Goal: Task Accomplishment & Management: Complete application form

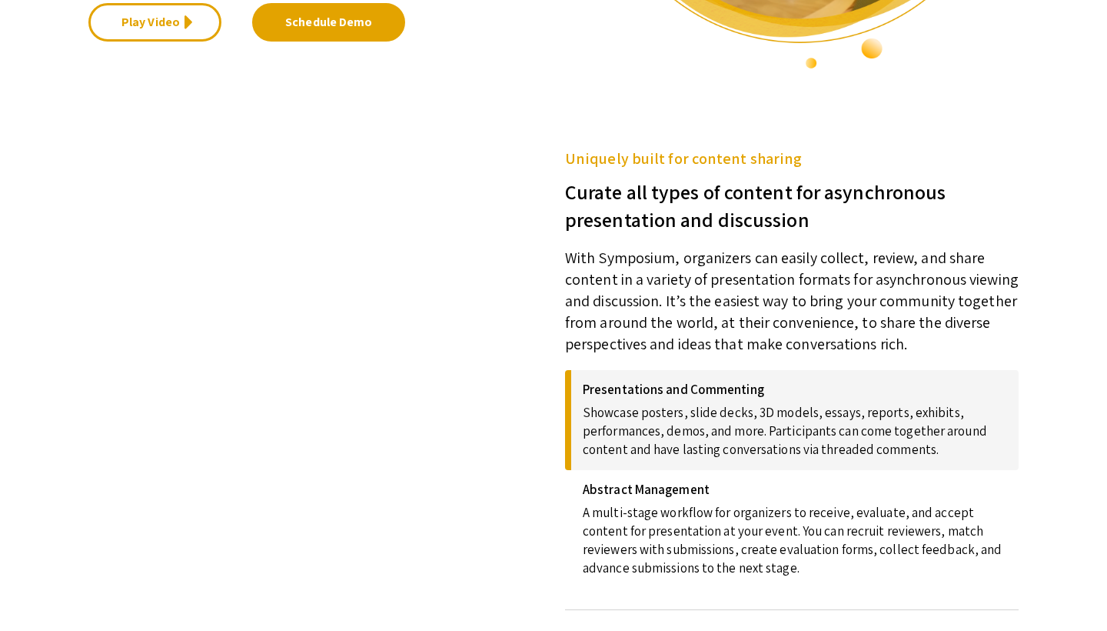
scroll to position [365, 0]
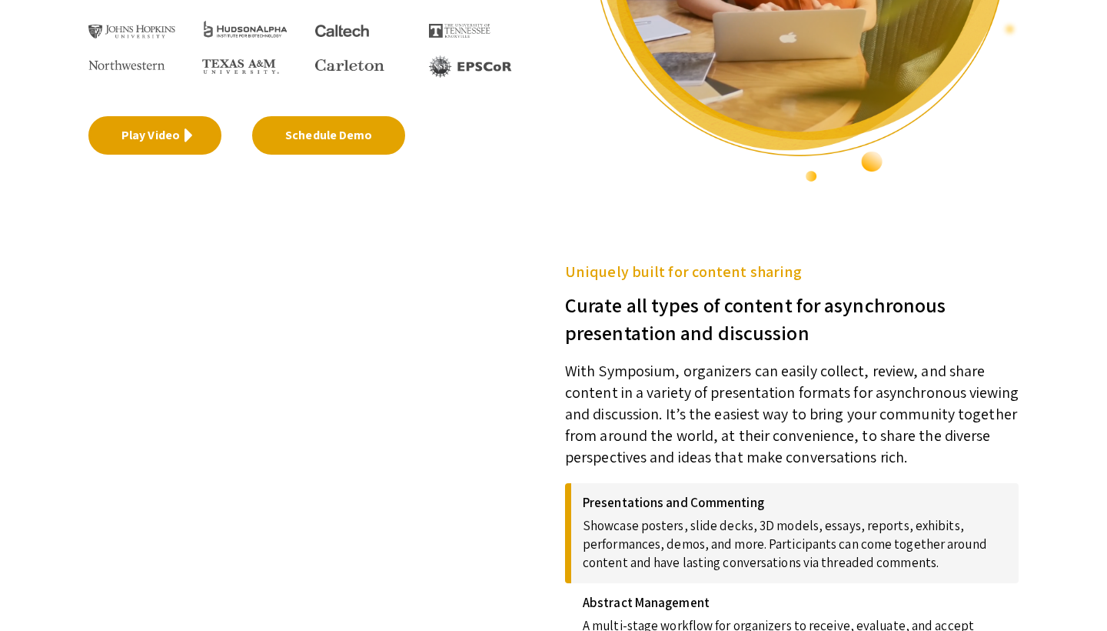
click at [217, 129] on link "Play Video" at bounding box center [154, 135] width 133 height 38
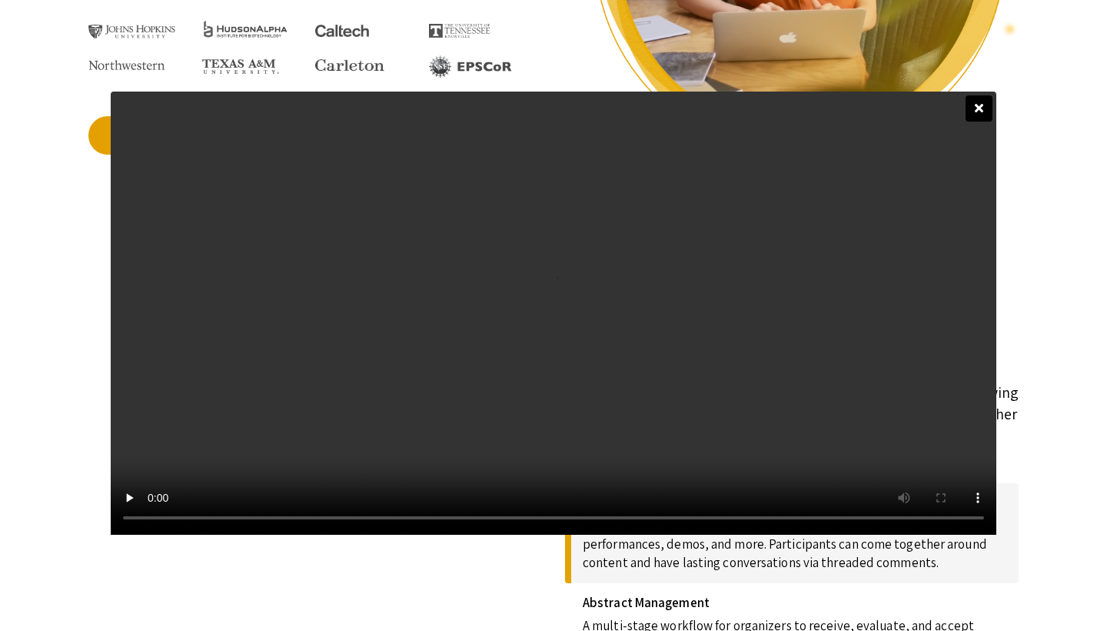
scroll to position [0, 0]
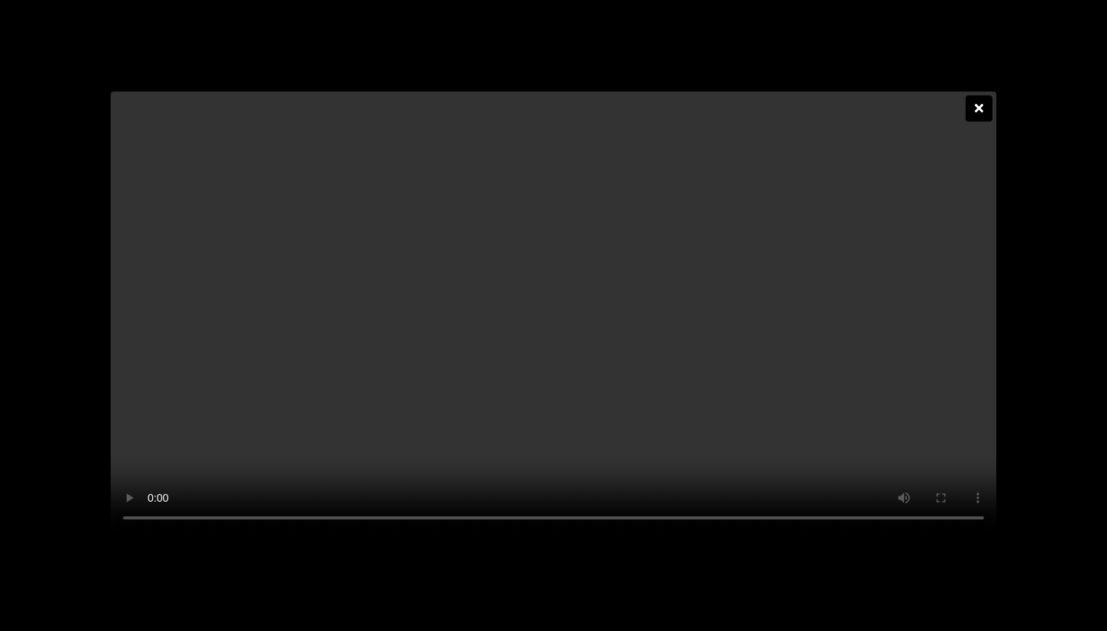
click at [983, 102] on icon at bounding box center [979, 108] width 8 height 12
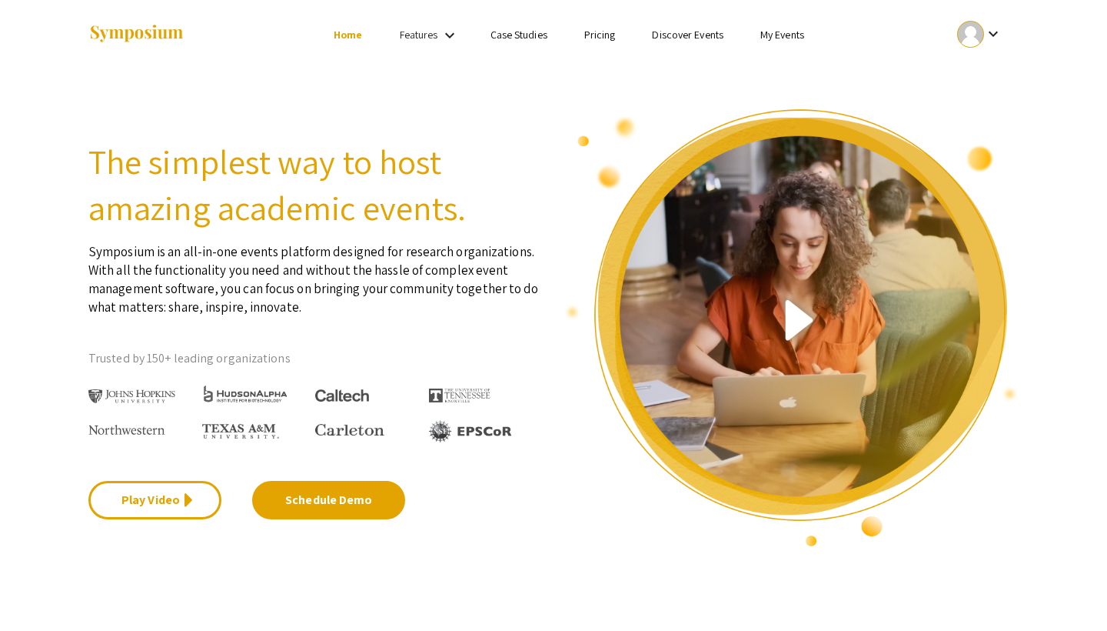
click at [981, 25] on div at bounding box center [970, 34] width 27 height 27
click at [985, 113] on button "My Submissions" at bounding box center [988, 113] width 95 height 37
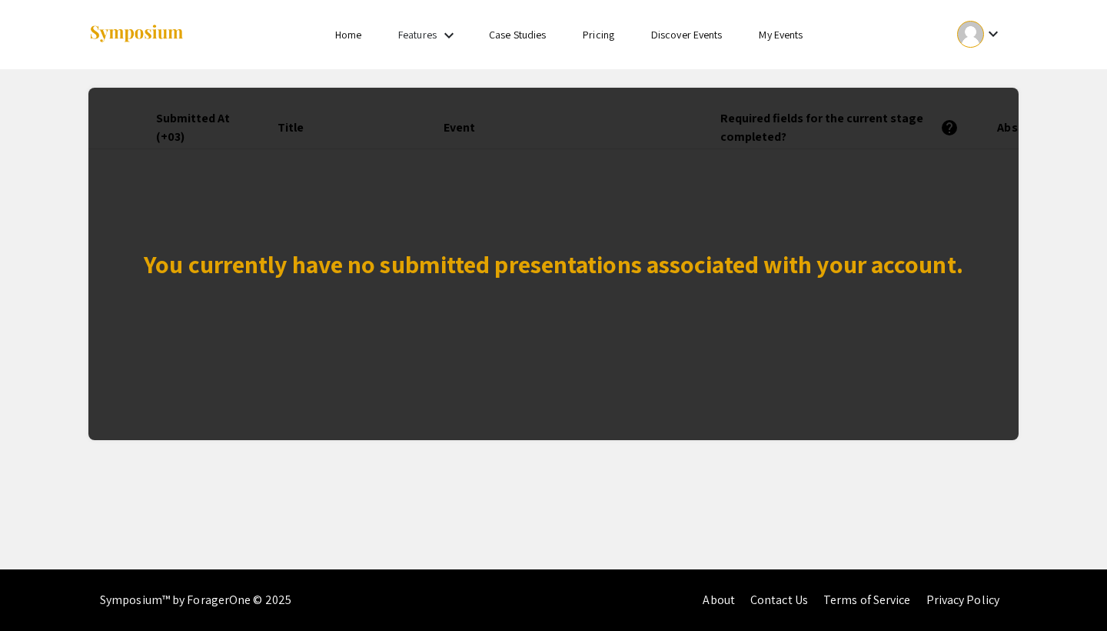
click at [720, 25] on ul "keyboard_arrow_down" at bounding box center [865, 34] width 307 height 69
click at [715, 30] on link "Discover Events" at bounding box center [687, 35] width 72 height 14
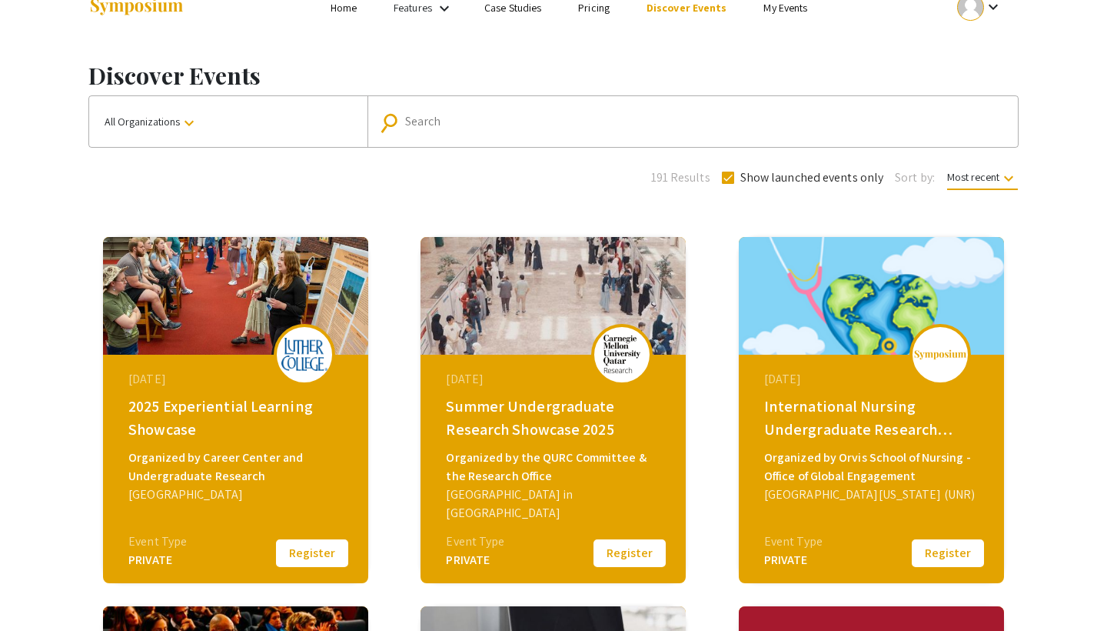
scroll to position [33, 0]
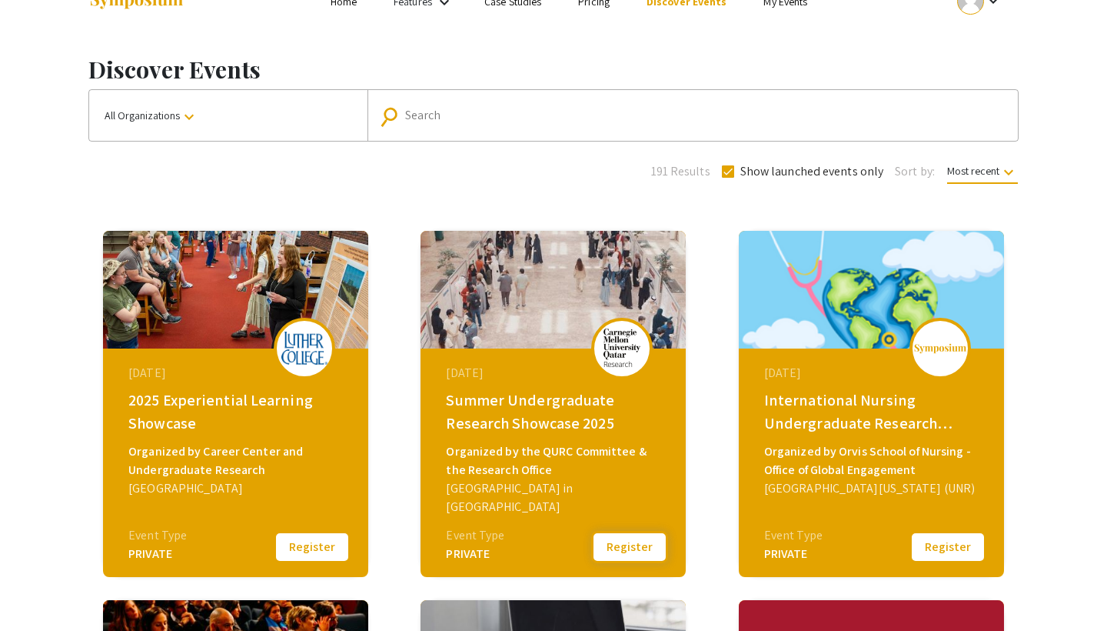
click at [624, 545] on button "Register" at bounding box center [629, 547] width 77 height 32
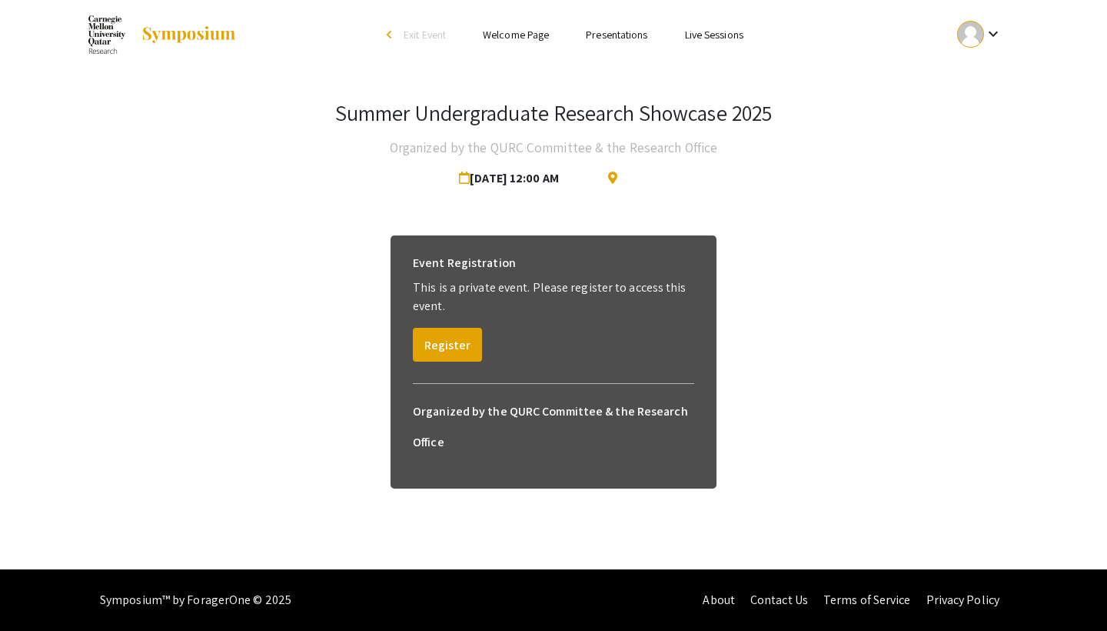
click at [409, 351] on div "Event Registration This is a private event. Please register to access this even…" at bounding box center [554, 304] width 306 height 138
click at [429, 345] on button "Register" at bounding box center [447, 345] width 69 height 34
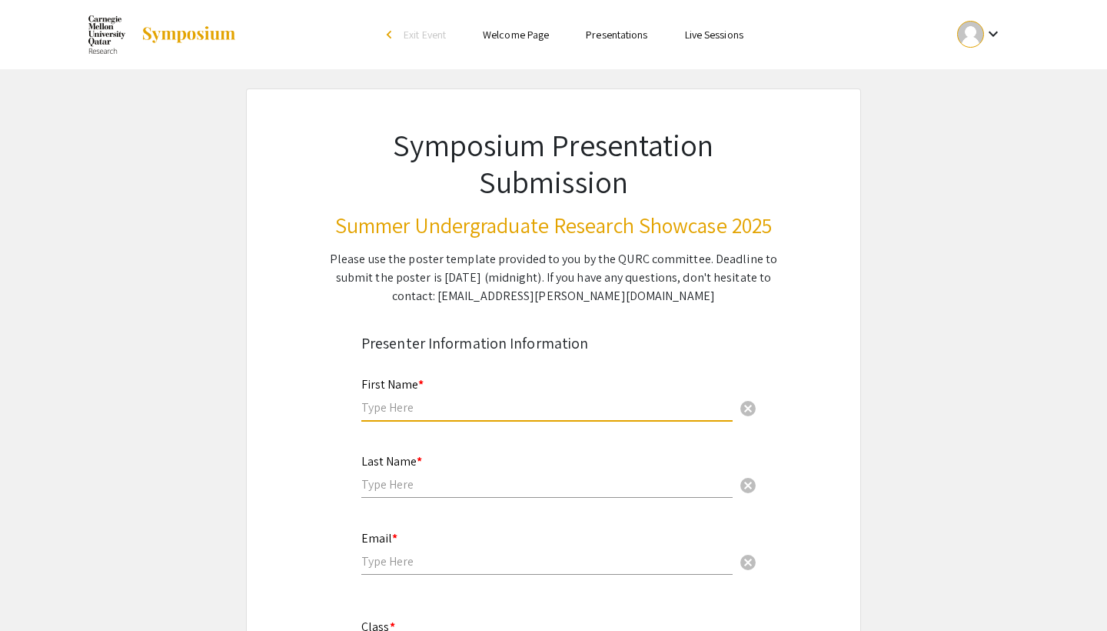
click at [523, 400] on input "text" at bounding box center [546, 407] width 371 height 16
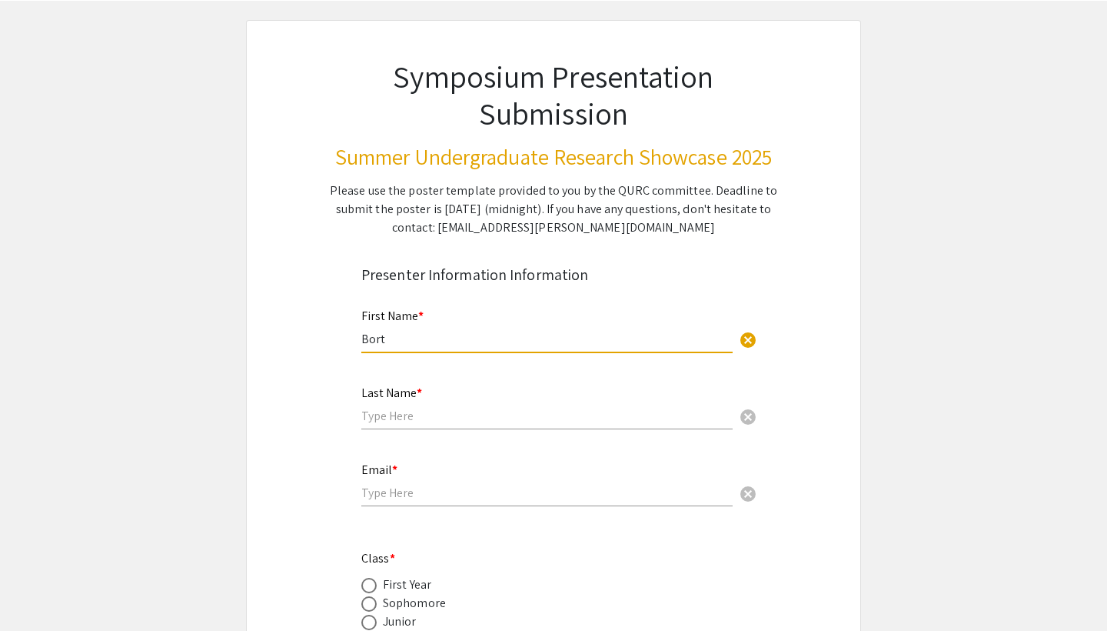
scroll to position [71, 0]
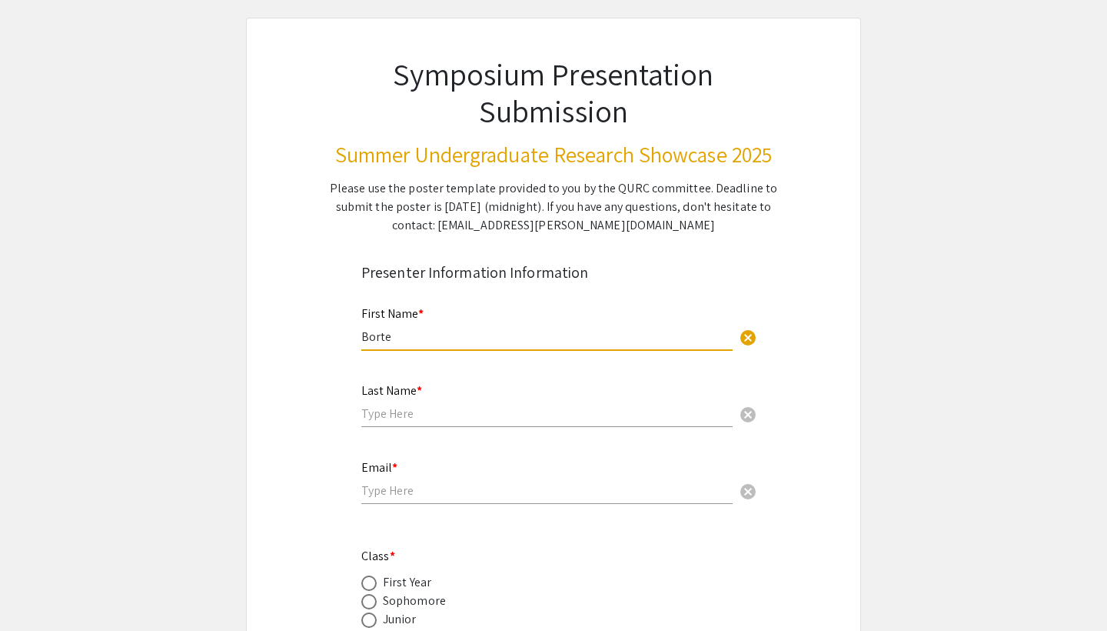
type input "Borte"
type input "Kurbanbay"
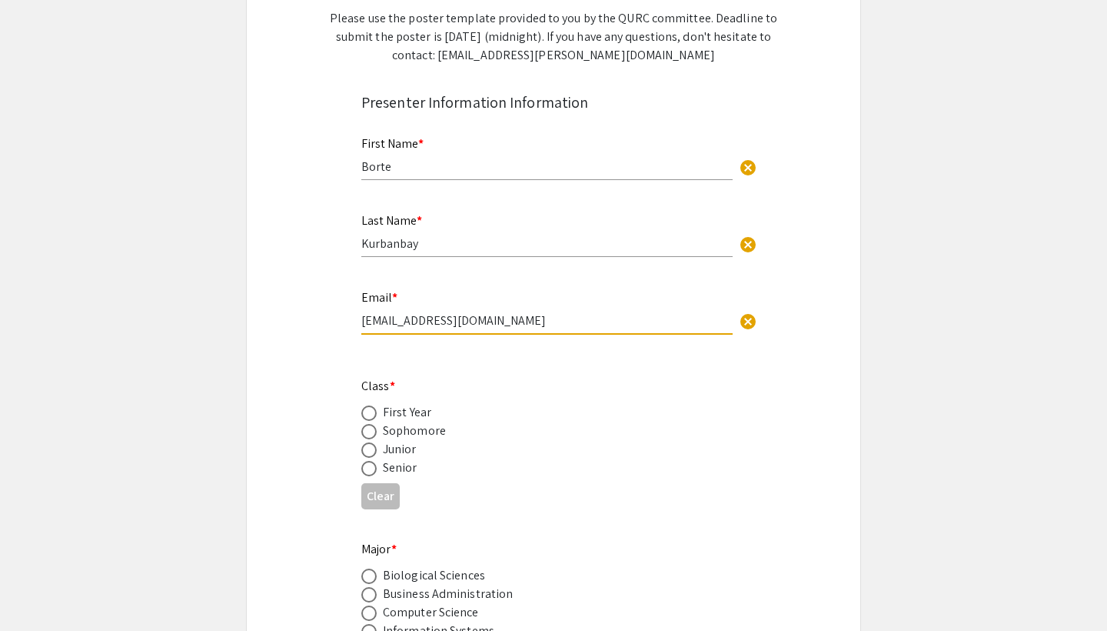
scroll to position [254, 0]
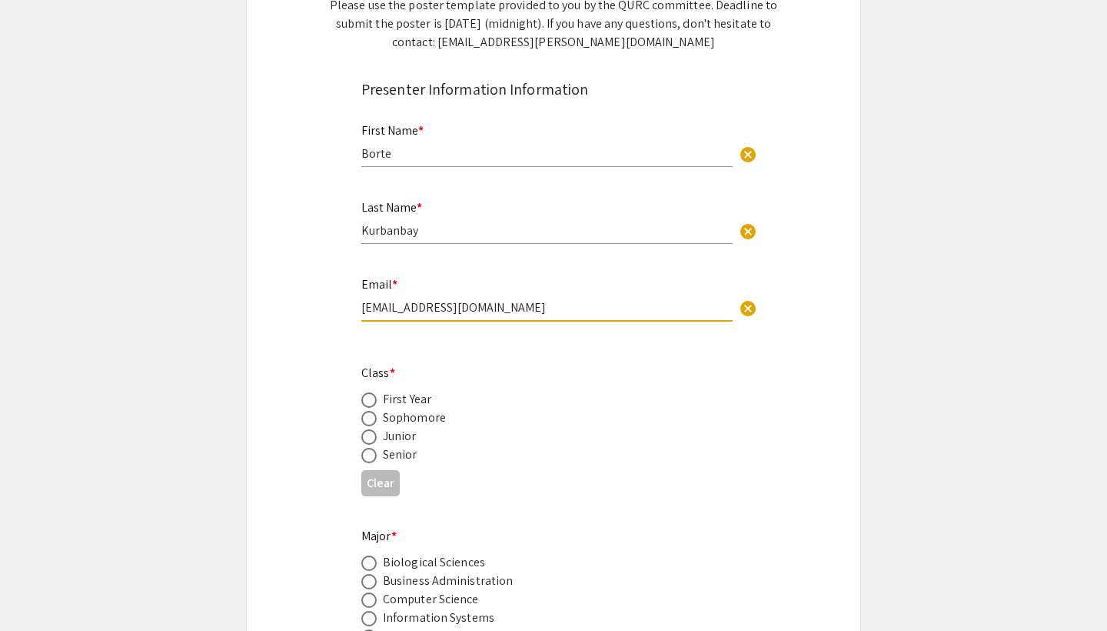
type input "[EMAIL_ADDRESS][DOMAIN_NAME]"
click at [430, 422] on div "Sophomore" at bounding box center [414, 417] width 63 height 18
click at [366, 418] on span at bounding box center [368, 418] width 15 height 15
click at [366, 418] on input "radio" at bounding box center [368, 418] width 15 height 15
radio input "true"
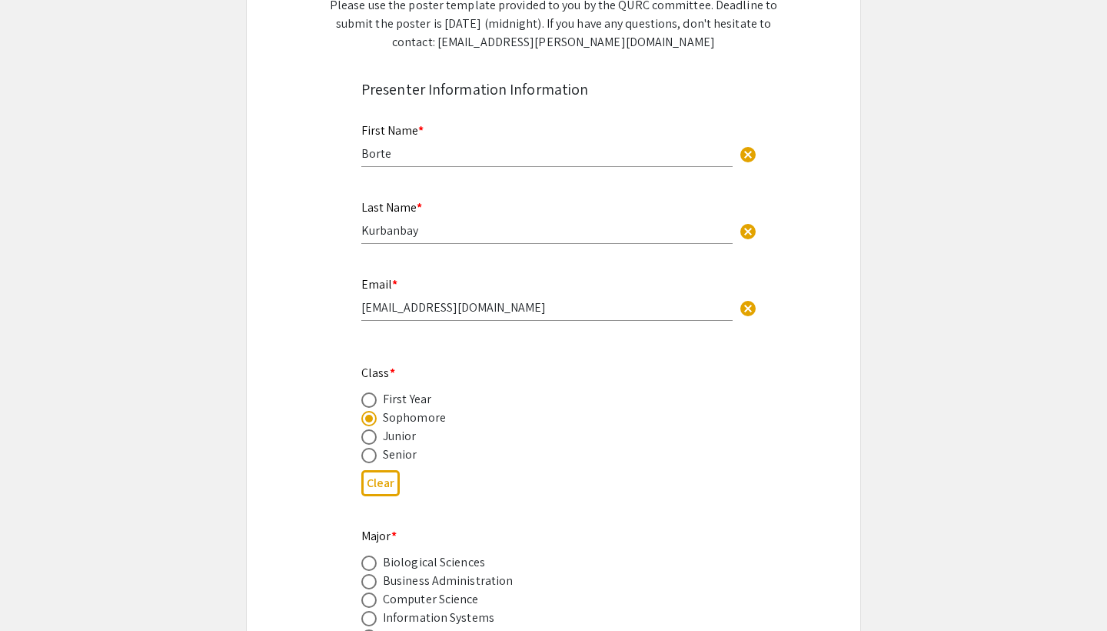
click at [414, 309] on input "[EMAIL_ADDRESS][DOMAIN_NAME]" at bounding box center [546, 307] width 371 height 16
drag, startPoint x: 413, startPoint y: 309, endPoint x: 587, endPoint y: 309, distance: 173.8
click at [587, 309] on input "[EMAIL_ADDRESS][DOMAIN_NAME]" at bounding box center [546, 307] width 371 height 16
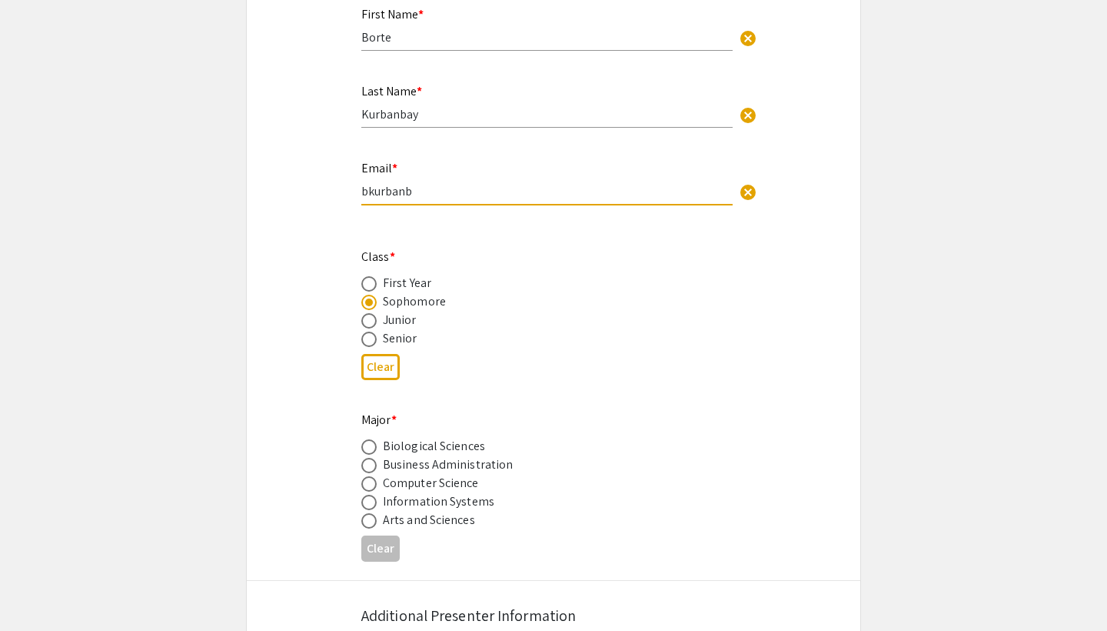
scroll to position [388, 0]
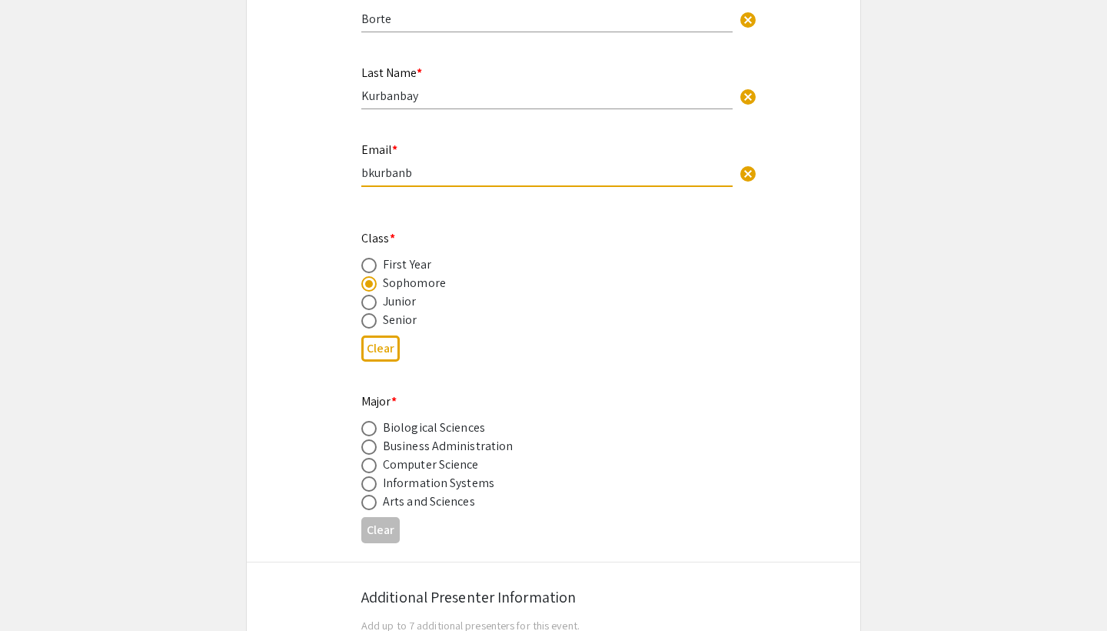
type input "bkurbanb"
click at [400, 301] on div "Junior" at bounding box center [400, 301] width 34 height 18
click at [372, 303] on span at bounding box center [368, 302] width 15 height 15
click at [372, 303] on input "radio" at bounding box center [368, 302] width 15 height 15
radio input "true"
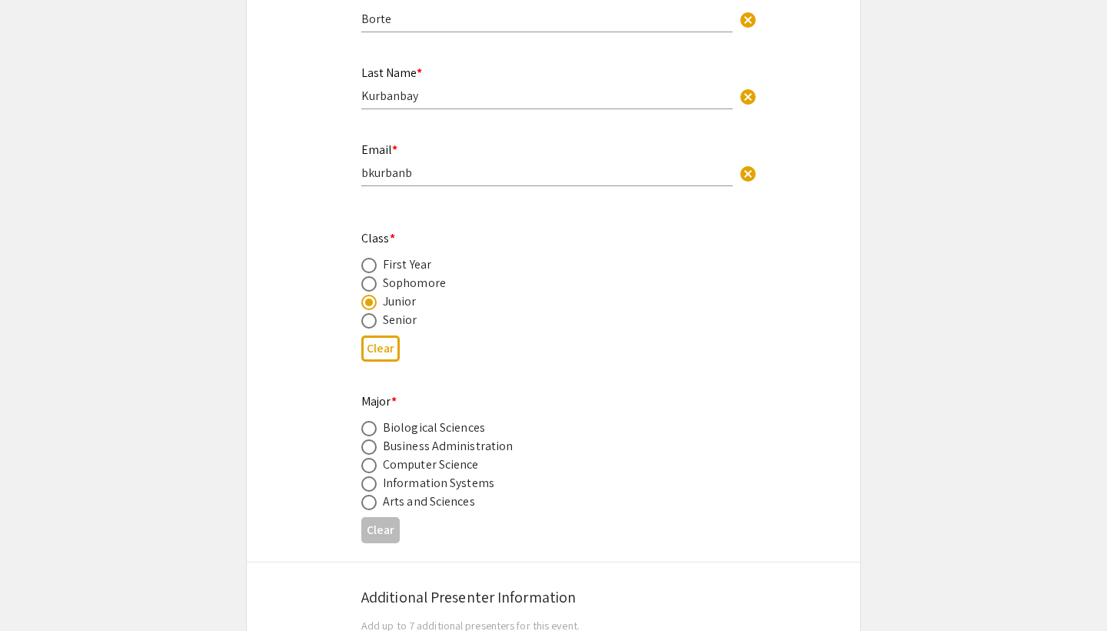
click at [370, 464] on span at bounding box center [368, 465] width 15 height 15
click at [370, 464] on input "radio" at bounding box center [368, 465] width 15 height 15
radio input "true"
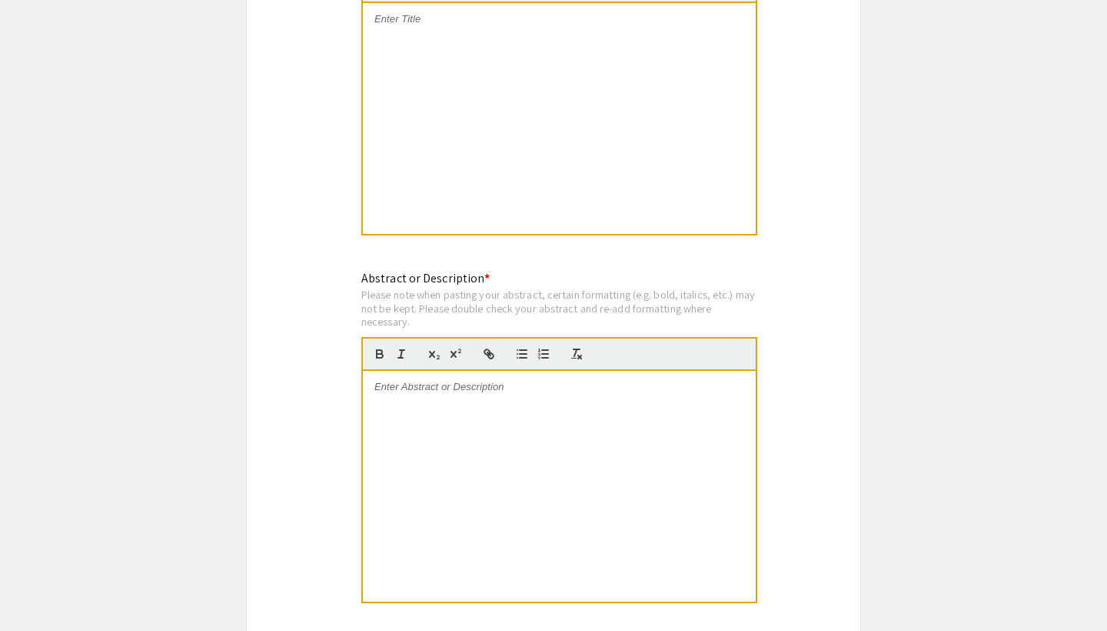
scroll to position [998, 0]
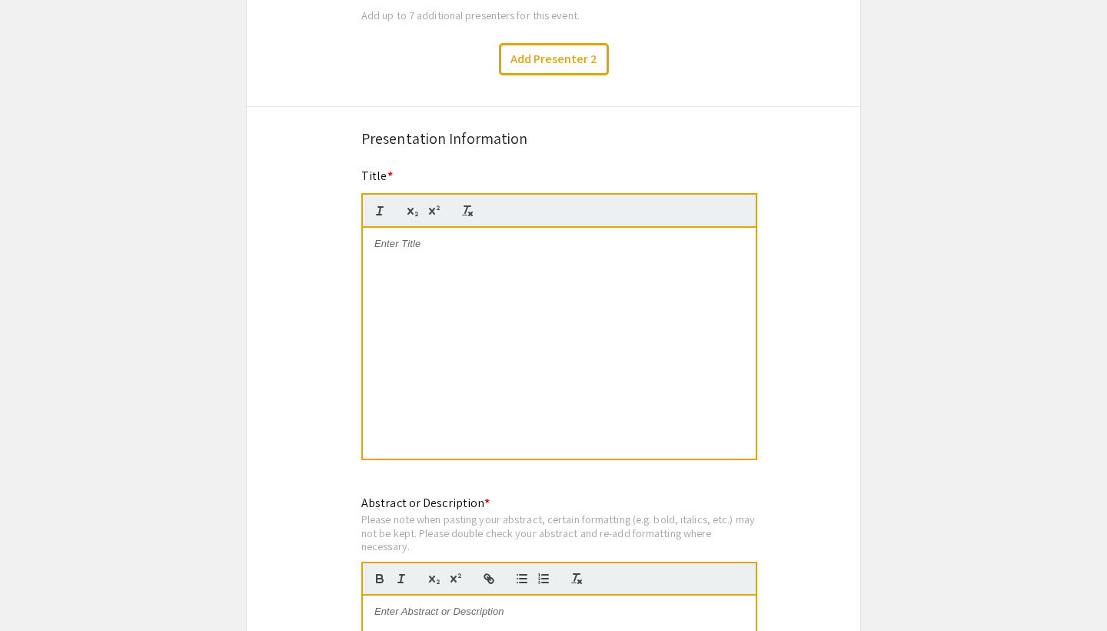
click at [501, 281] on div at bounding box center [559, 343] width 393 height 231
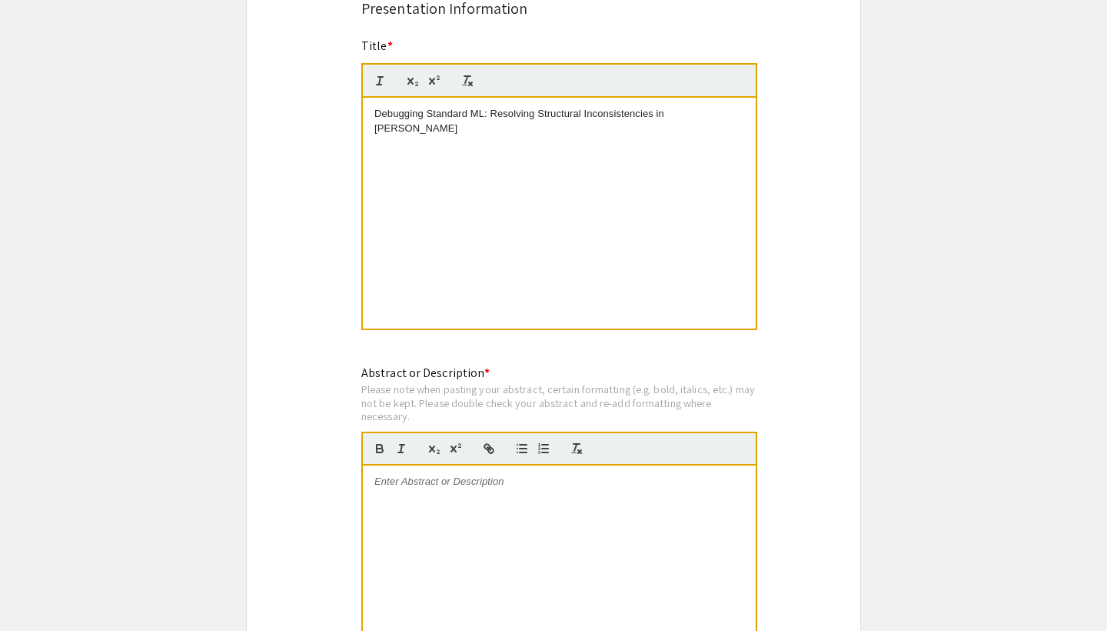
scroll to position [1193, 0]
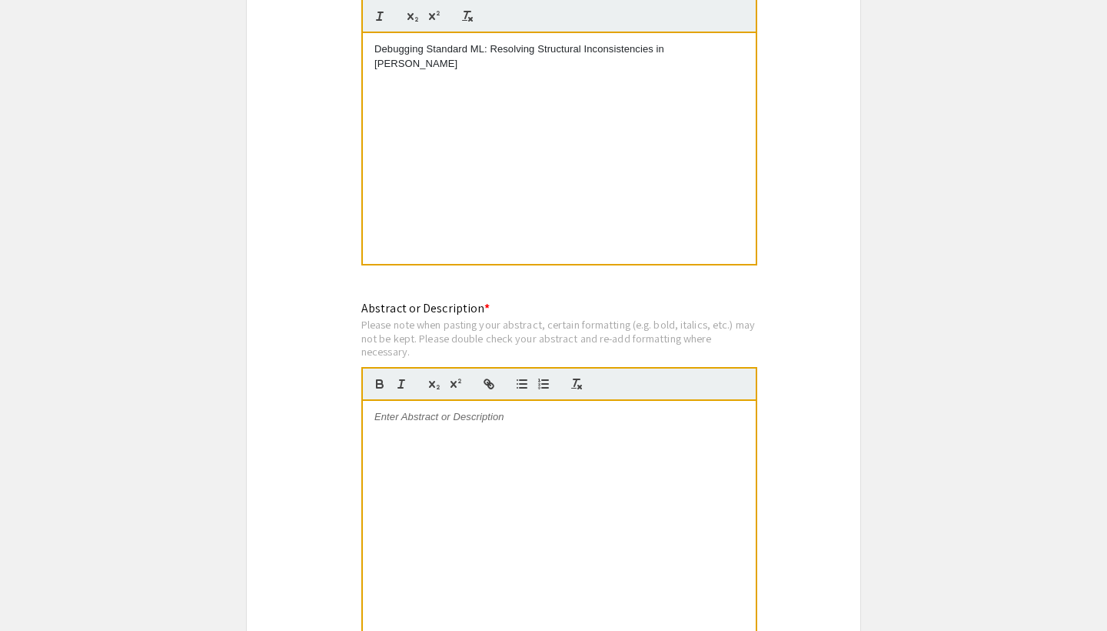
click at [621, 431] on div at bounding box center [559, 516] width 393 height 231
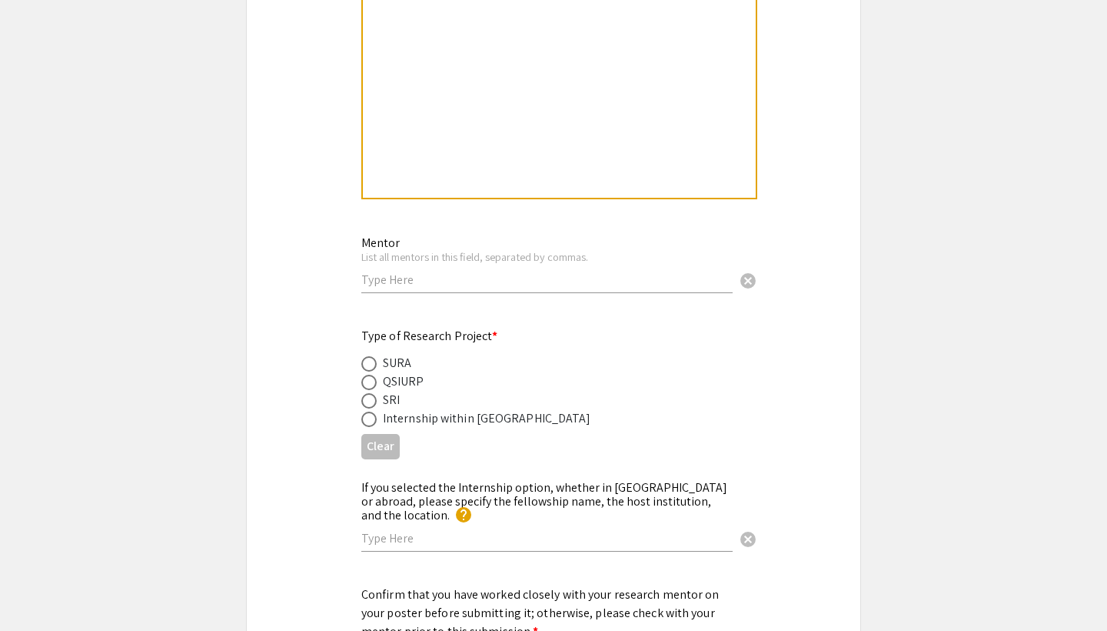
scroll to position [1627, 0]
click at [634, 274] on div "Mentor List all mentors in this field, separated by [PERSON_NAME]. cancel" at bounding box center [546, 256] width 371 height 72
click at [371, 355] on span at bounding box center [368, 362] width 15 height 15
click at [371, 355] on input "radio" at bounding box center [368, 362] width 15 height 15
radio input "true"
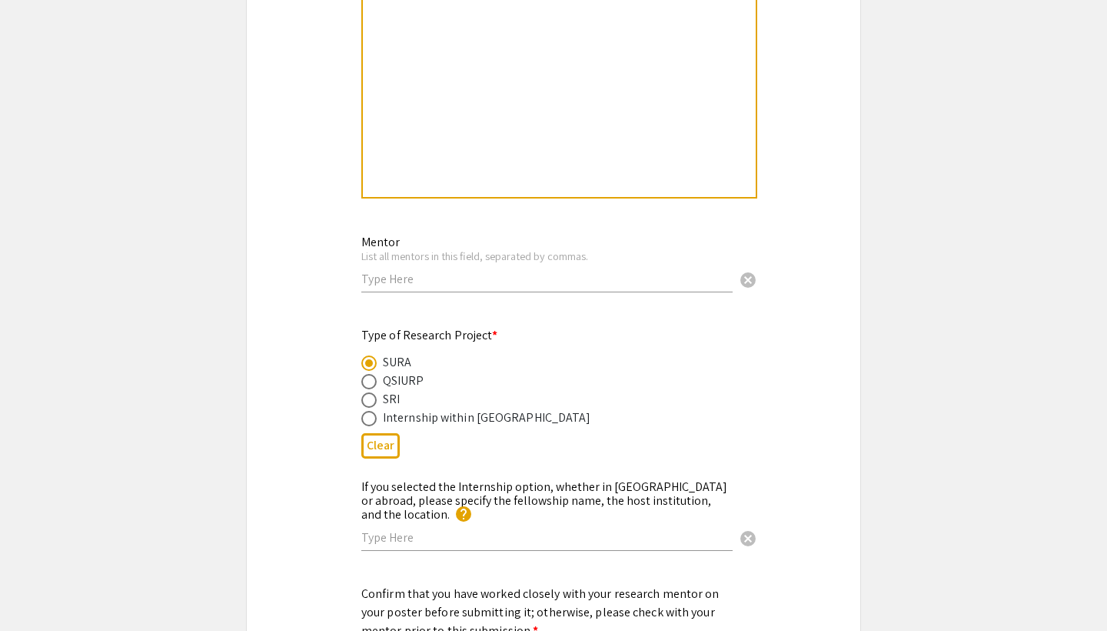
click at [421, 271] on input "text" at bounding box center [546, 279] width 371 height 16
type input "S"
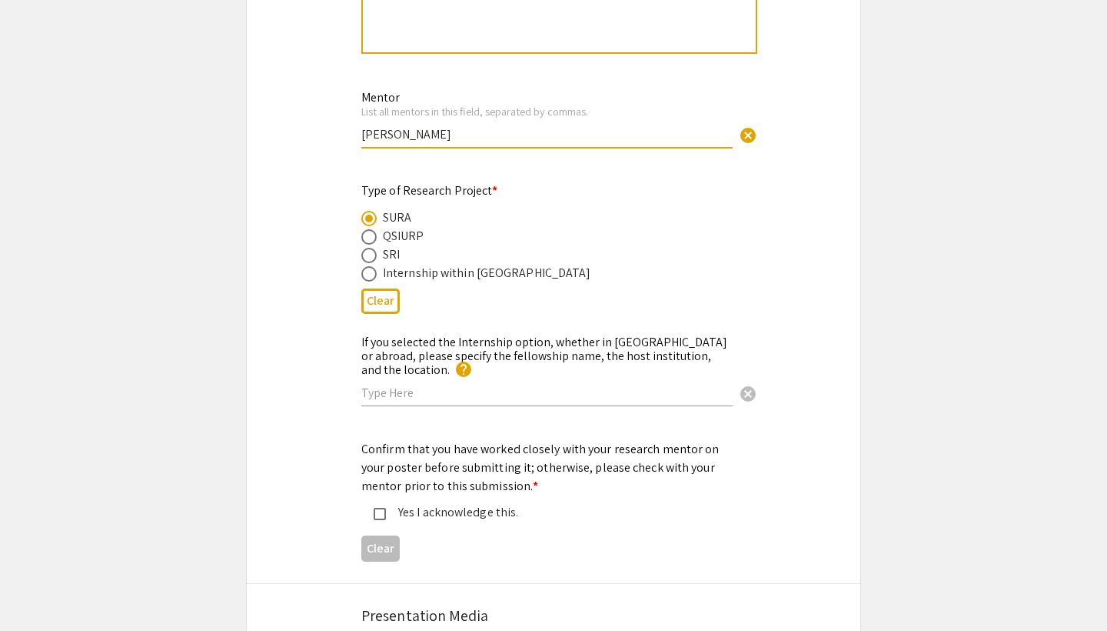
scroll to position [1814, 0]
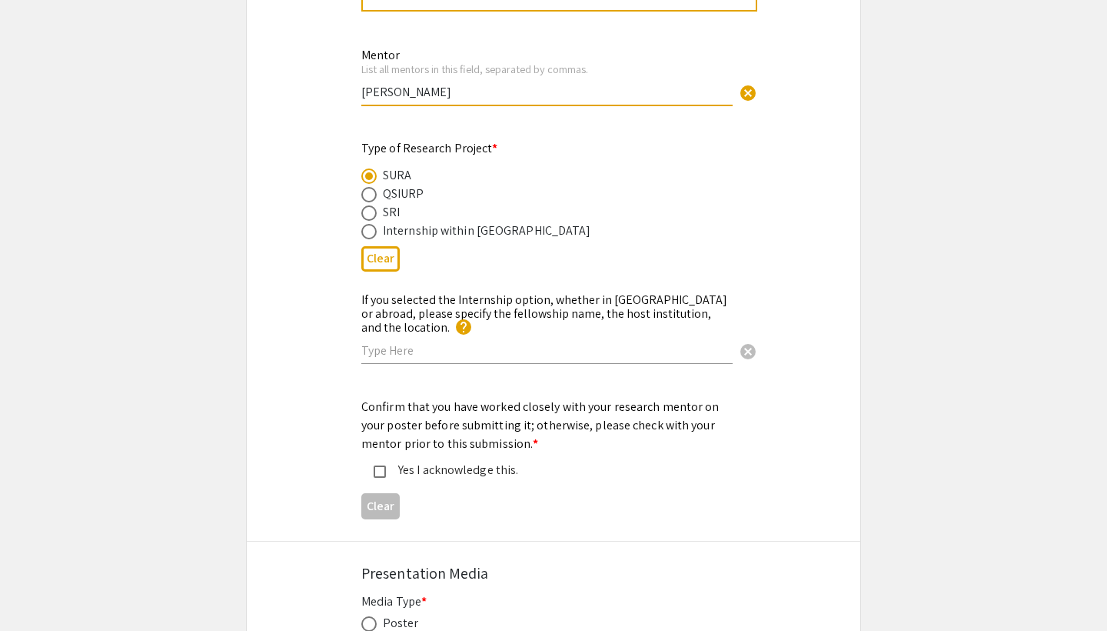
type input "[PERSON_NAME]"
click at [422, 342] on input "text" at bounding box center [546, 350] width 371 height 16
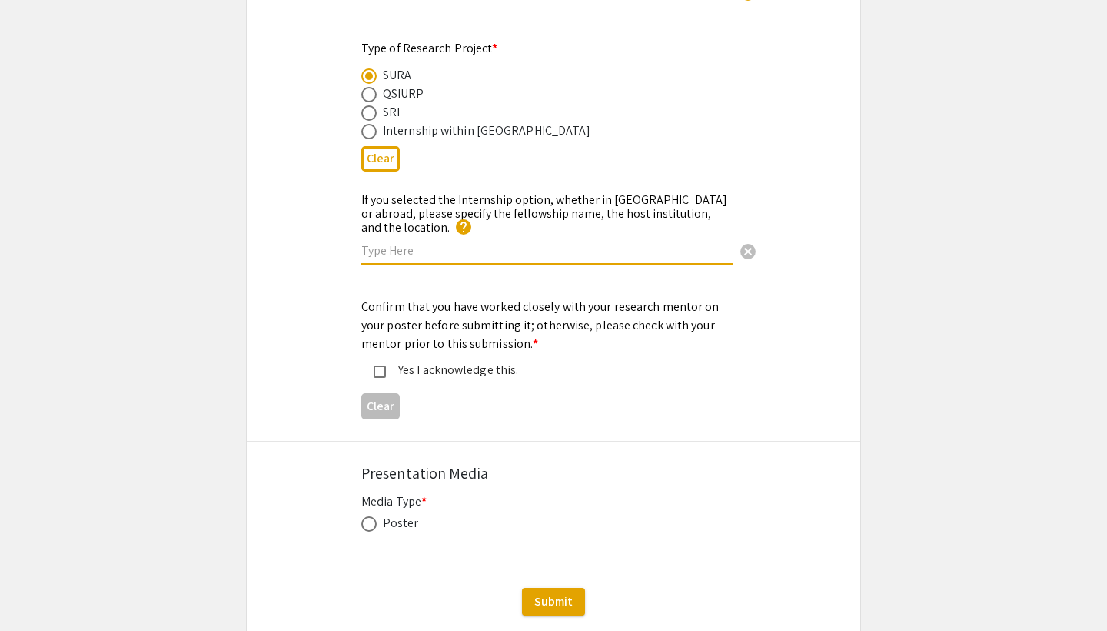
scroll to position [1917, 0]
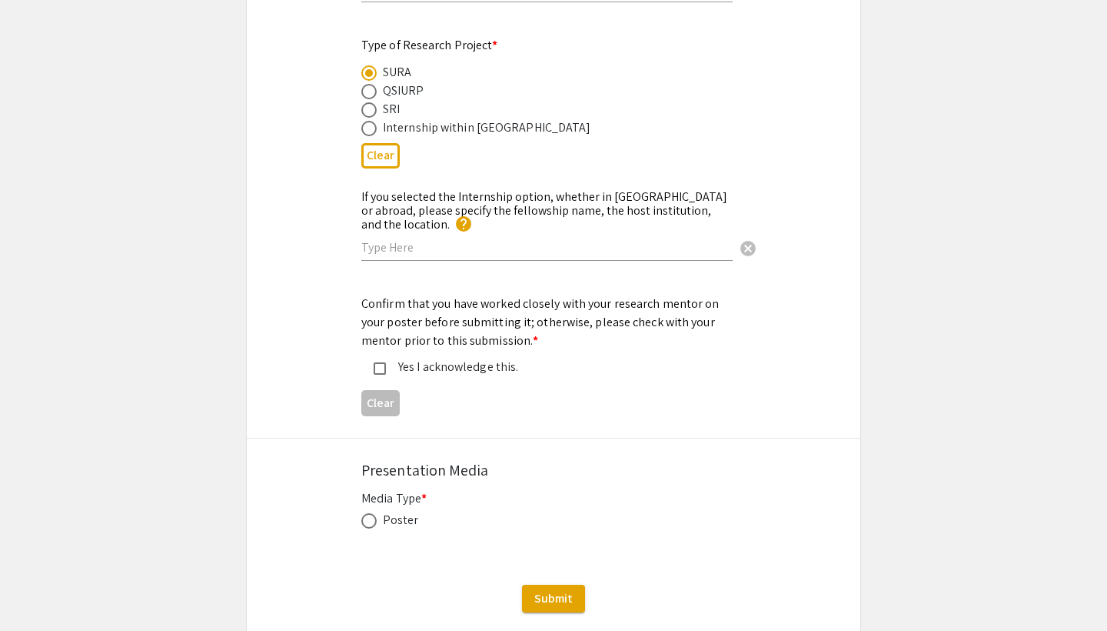
click at [419, 358] on div "Yes I acknowledge this." at bounding box center [547, 367] width 323 height 18
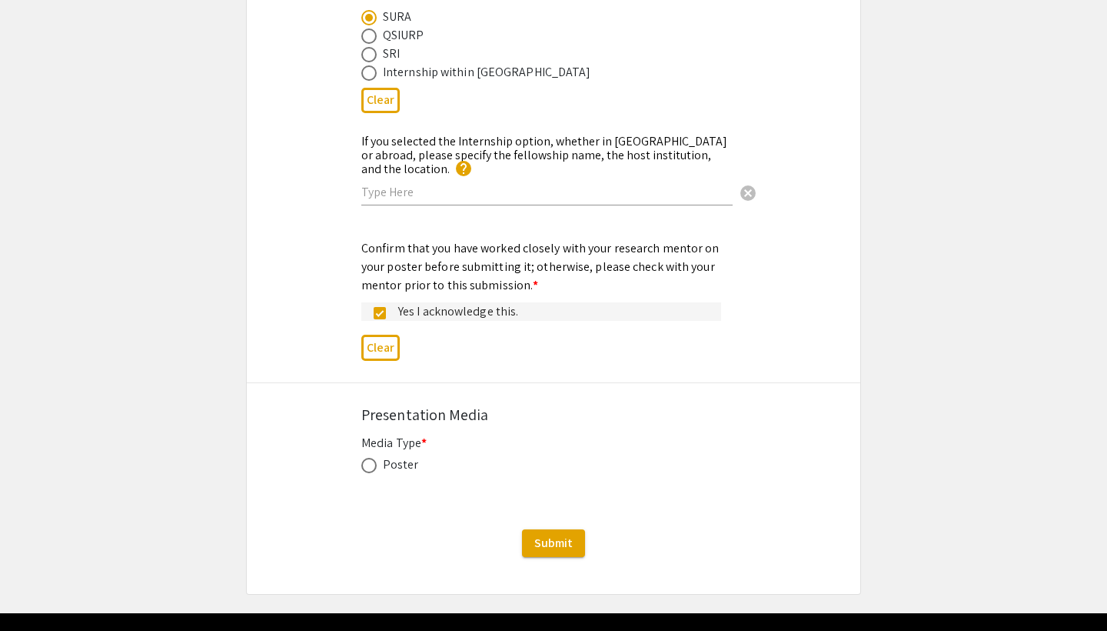
scroll to position [1979, 0]
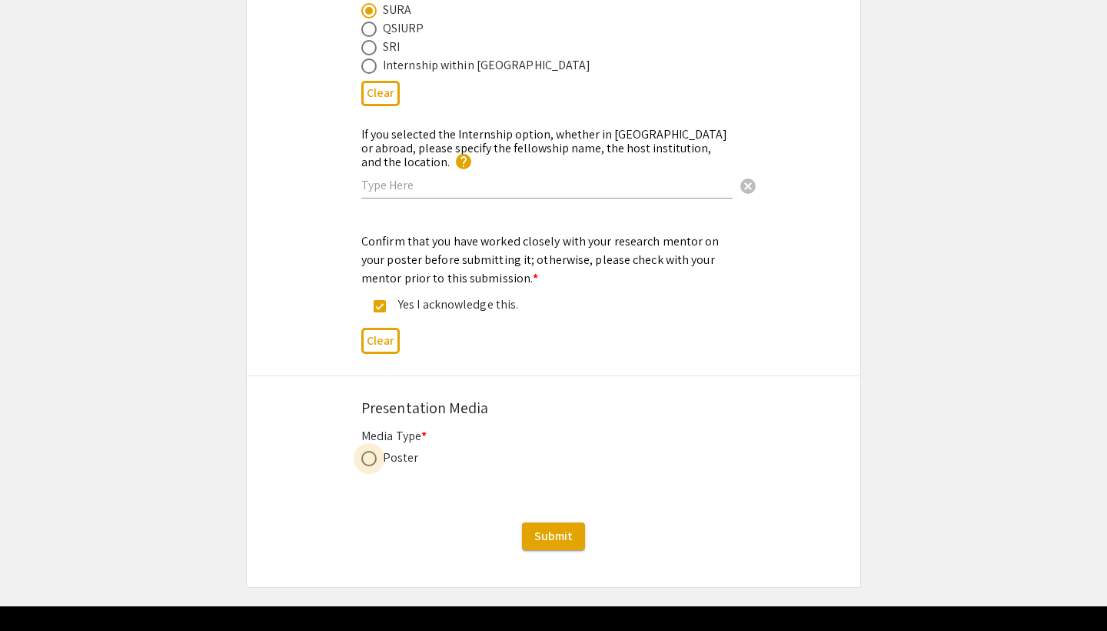
click at [368, 451] on span at bounding box center [368, 458] width 15 height 15
click at [368, 451] on input "radio" at bounding box center [368, 458] width 15 height 15
radio input "true"
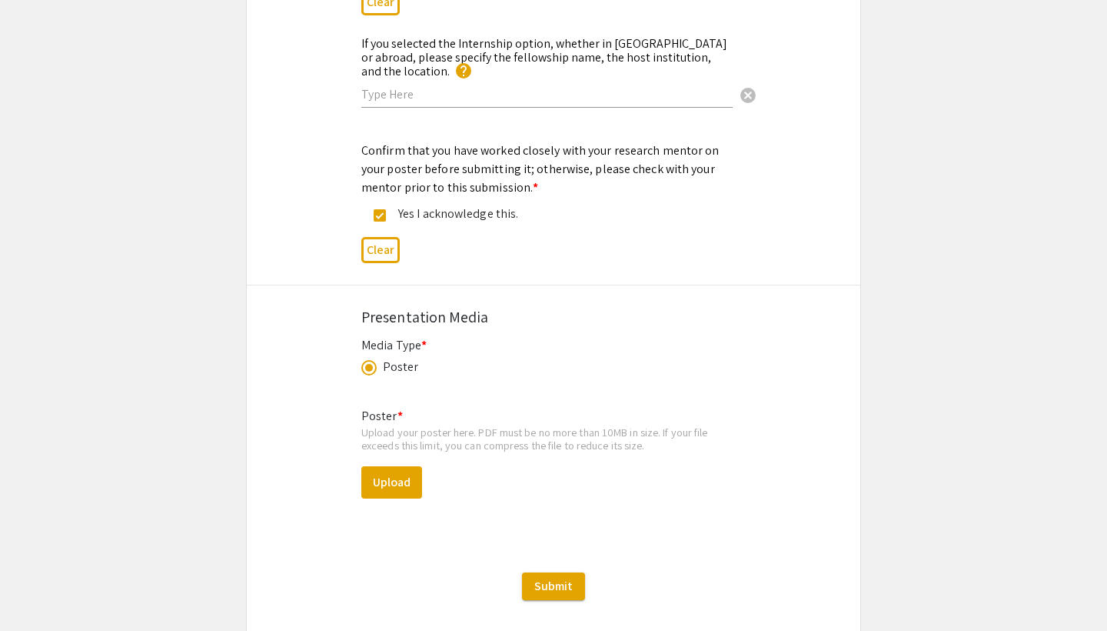
scroll to position [2085, 0]
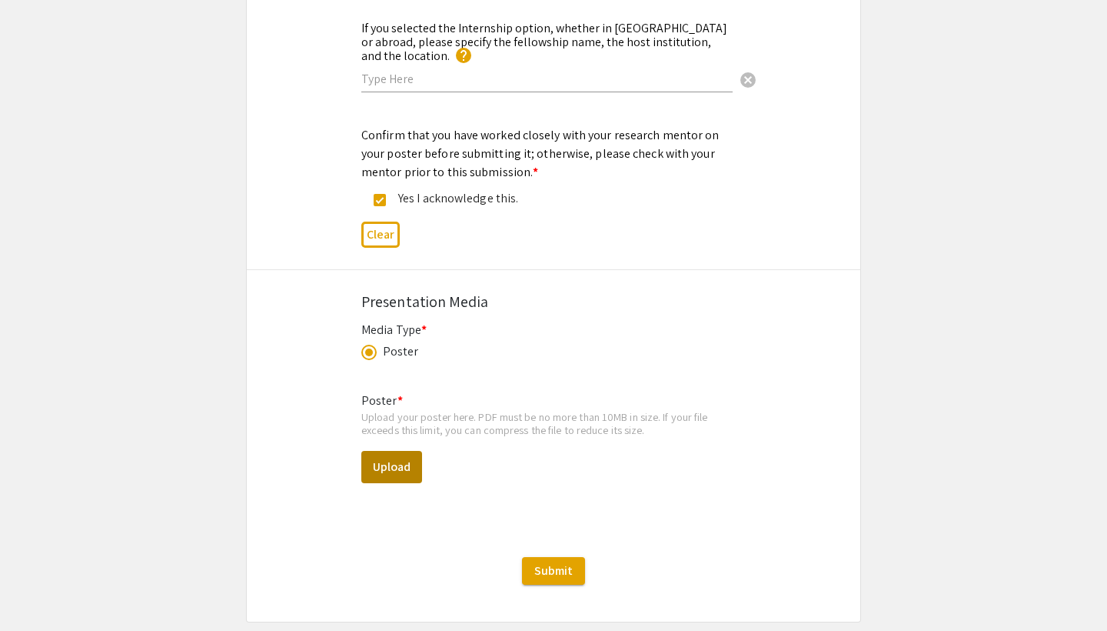
click at [376, 451] on button "Upload" at bounding box center [391, 467] width 61 height 32
